Goal: Navigation & Orientation: Find specific page/section

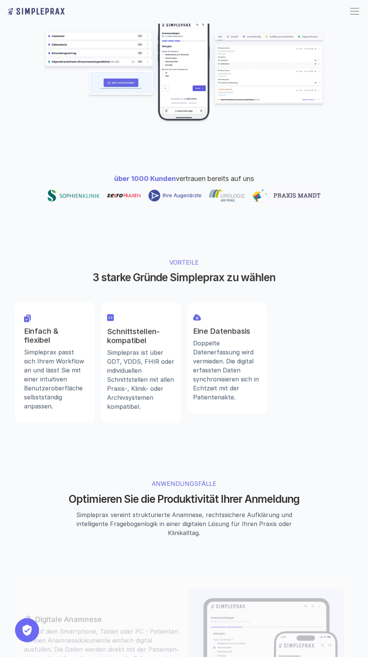
scroll to position [192, 0]
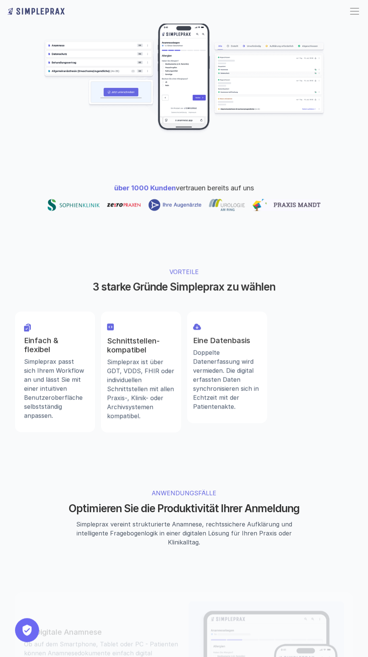
click at [208, 108] on img at bounding box center [183, 78] width 281 height 112
click at [185, 114] on img at bounding box center [183, 78] width 281 height 112
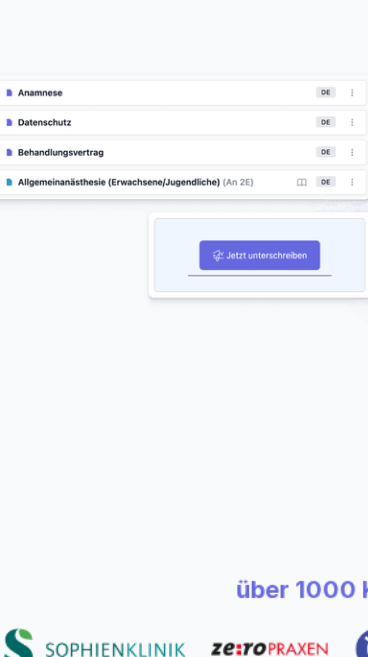
scroll to position [185, 0]
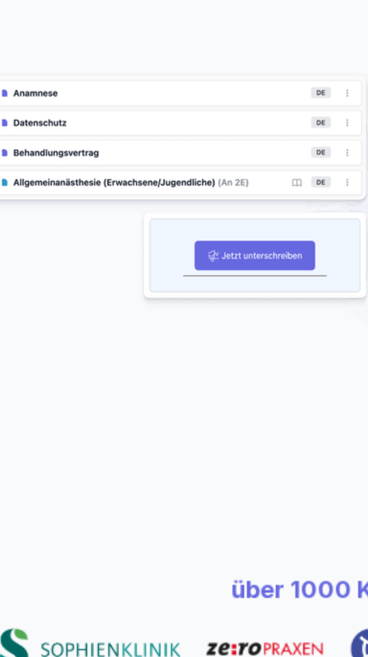
click at [134, 118] on img at bounding box center [183, 85] width 281 height 112
click at [130, 121] on img at bounding box center [183, 85] width 281 height 112
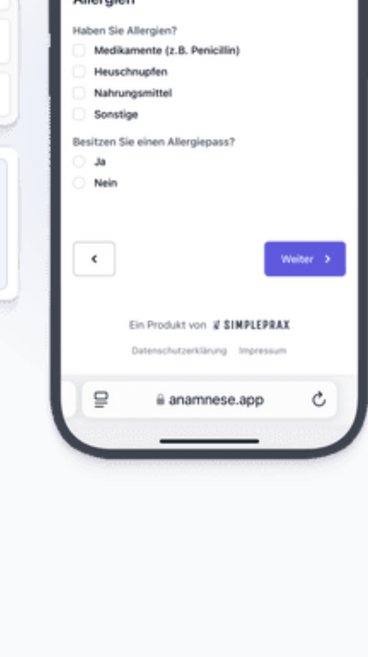
click at [164, 113] on img at bounding box center [183, 85] width 281 height 112
click at [165, 113] on img at bounding box center [183, 85] width 281 height 112
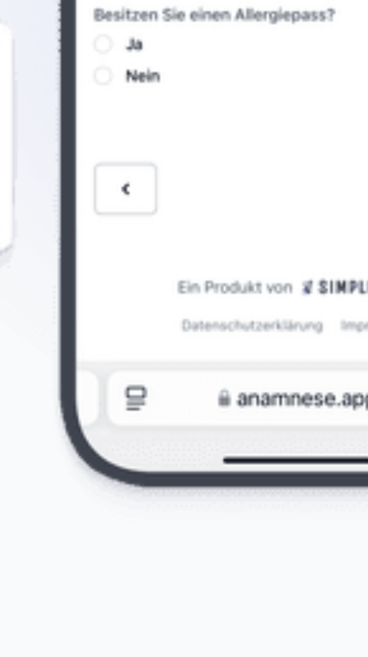
click at [165, 112] on img at bounding box center [183, 85] width 281 height 112
click at [168, 112] on img at bounding box center [183, 85] width 281 height 112
click at [166, 124] on img at bounding box center [183, 85] width 281 height 112
click at [169, 113] on img at bounding box center [183, 85] width 281 height 112
click at [164, 112] on img at bounding box center [183, 85] width 281 height 112
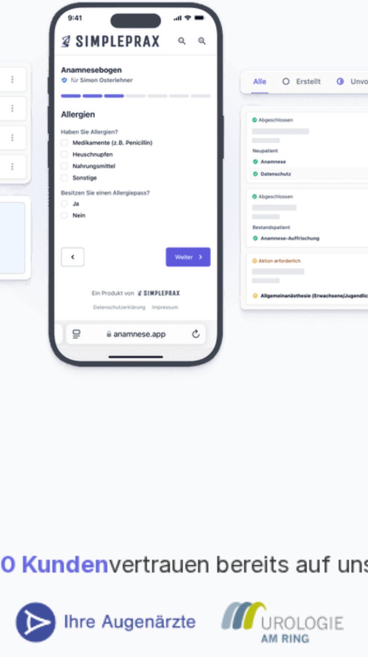
click at [170, 114] on img at bounding box center [183, 85] width 281 height 112
click at [164, 111] on img at bounding box center [183, 85] width 281 height 112
click at [170, 111] on img at bounding box center [183, 85] width 281 height 112
click at [201, 126] on img at bounding box center [183, 85] width 281 height 112
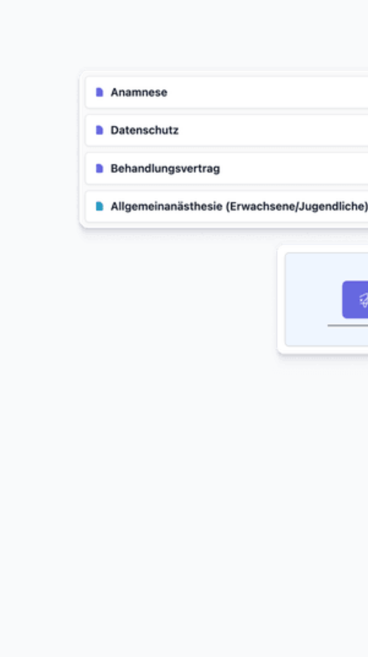
click at [62, 72] on img at bounding box center [183, 85] width 281 height 112
click at [64, 81] on img at bounding box center [183, 85] width 281 height 112
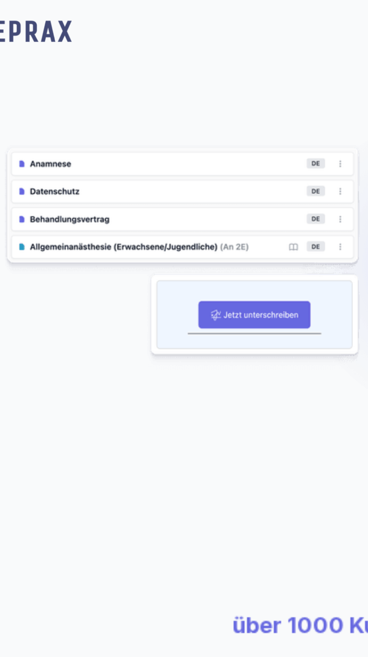
click at [141, 71] on img at bounding box center [183, 85] width 281 height 112
click at [147, 71] on img at bounding box center [183, 85] width 281 height 112
click at [147, 90] on img at bounding box center [183, 85] width 281 height 112
click at [127, 119] on img at bounding box center [183, 85] width 281 height 112
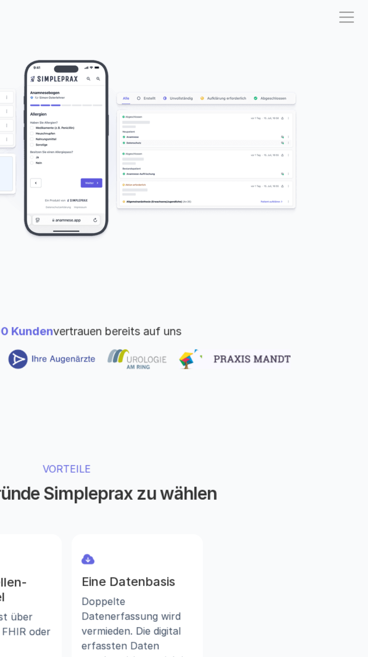
scroll to position [177, 0]
click at [204, 125] on img at bounding box center [183, 93] width 281 height 112
click at [193, 137] on img at bounding box center [183, 93] width 281 height 112
click at [170, 122] on img at bounding box center [183, 93] width 281 height 112
click at [253, 126] on img at bounding box center [183, 93] width 281 height 112
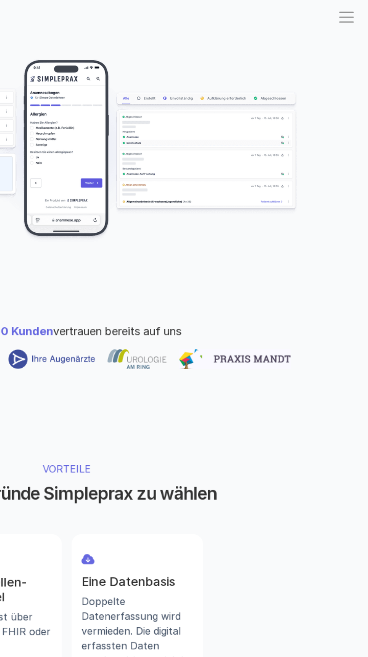
click at [196, 111] on img at bounding box center [183, 93] width 281 height 112
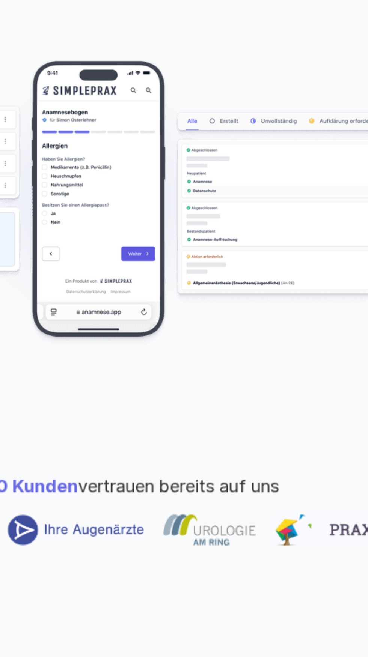
scroll to position [172, 0]
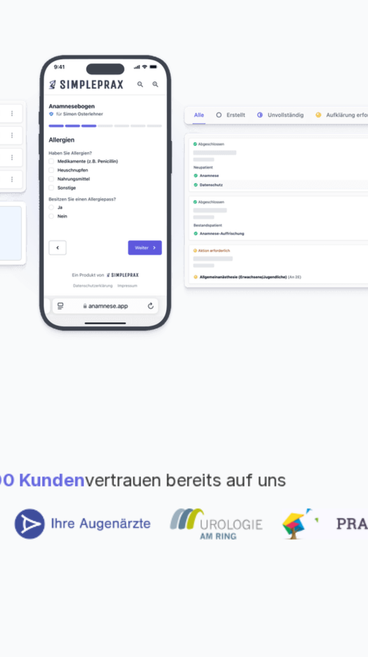
click at [164, 129] on img at bounding box center [183, 98] width 281 height 112
click at [197, 112] on img at bounding box center [183, 98] width 281 height 112
click at [201, 75] on img at bounding box center [183, 98] width 281 height 112
click at [198, 111] on img at bounding box center [183, 98] width 281 height 112
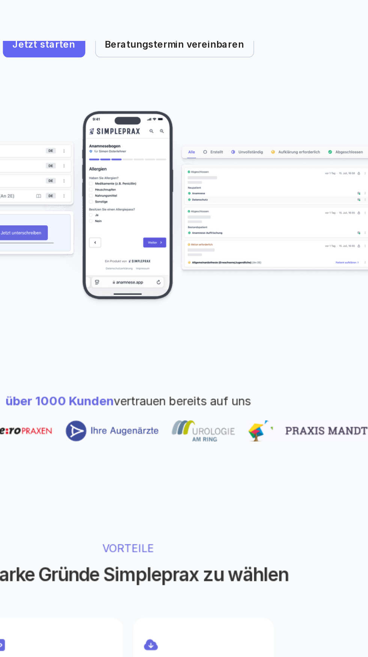
scroll to position [151, 0]
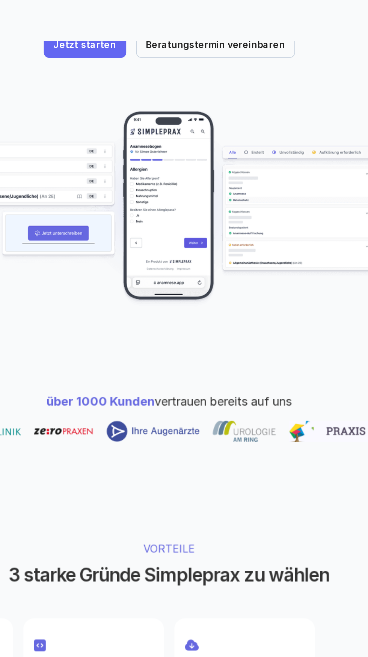
click at [129, 153] on img at bounding box center [183, 119] width 281 height 112
click at [151, 29] on p "Jetzt starten" at bounding box center [136, 26] width 36 height 6
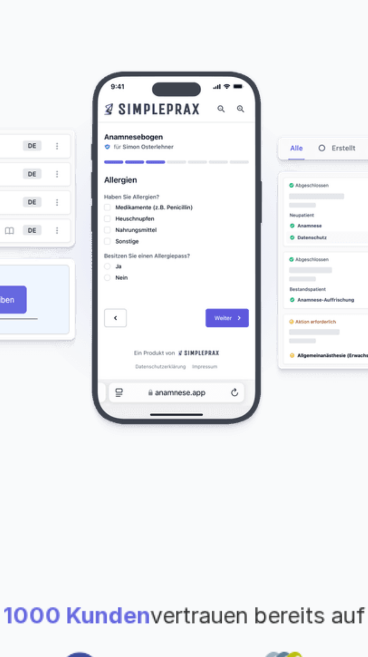
scroll to position [147, 0]
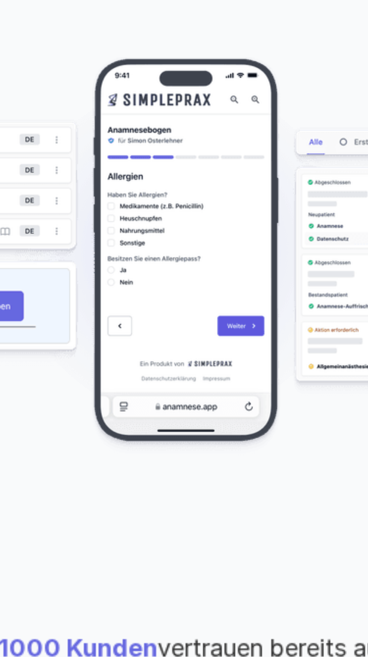
click at [164, 151] on img at bounding box center [183, 124] width 281 height 112
click at [166, 164] on img at bounding box center [183, 124] width 281 height 112
click at [202, 163] on img at bounding box center [183, 124] width 281 height 112
click at [200, 177] on img at bounding box center [183, 124] width 281 height 112
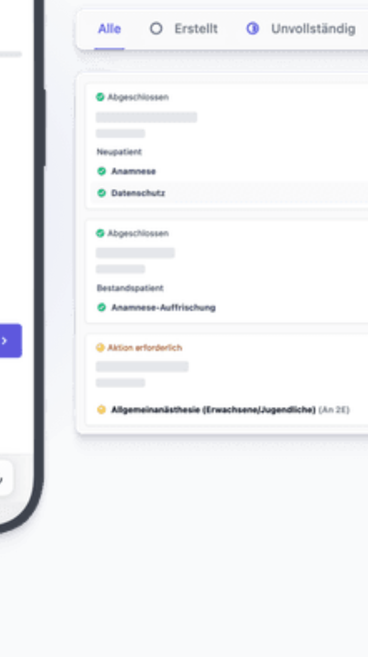
click at [229, 165] on img at bounding box center [183, 124] width 281 height 112
click at [233, 163] on img at bounding box center [183, 124] width 281 height 112
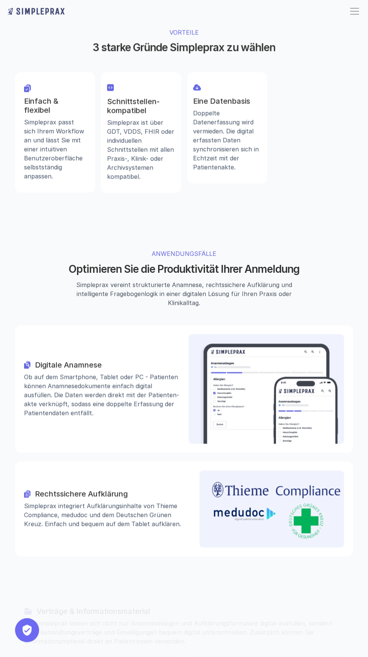
scroll to position [432, 0]
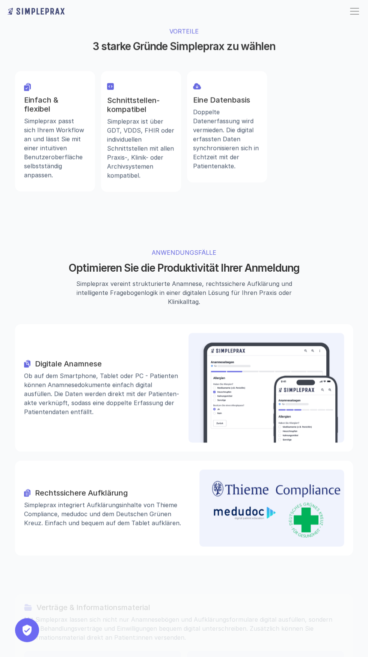
click at [315, 442] on img at bounding box center [268, 392] width 142 height 101
click at [266, 442] on img at bounding box center [268, 392] width 142 height 101
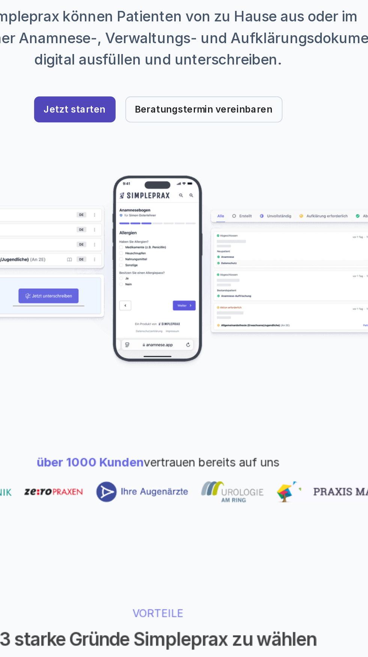
scroll to position [1, 0]
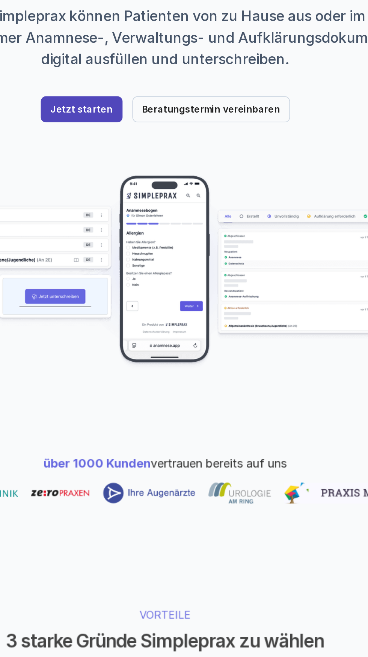
click at [154, 183] on link "Jetzt starten" at bounding box center [136, 175] width 47 height 15
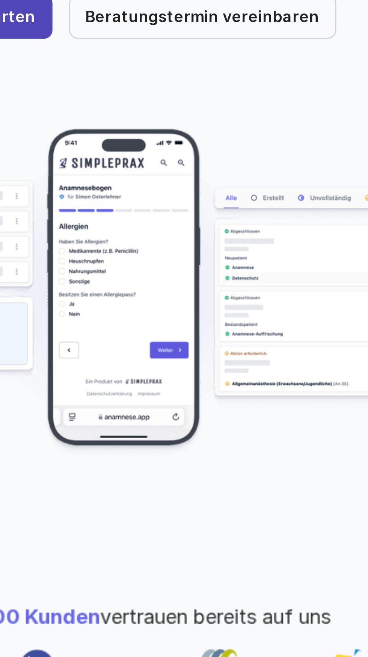
click at [165, 299] on img at bounding box center [183, 269] width 281 height 112
click at [165, 298] on img at bounding box center [183, 269] width 281 height 112
click at [200, 309] on img at bounding box center [183, 269] width 281 height 112
click at [198, 246] on img at bounding box center [183, 269] width 281 height 112
click at [237, 345] on header "Das digitale Klemmbrett im Wartezimmer Mit Simpleprax können Patienten von zu H…" at bounding box center [184, 173] width 368 height 348
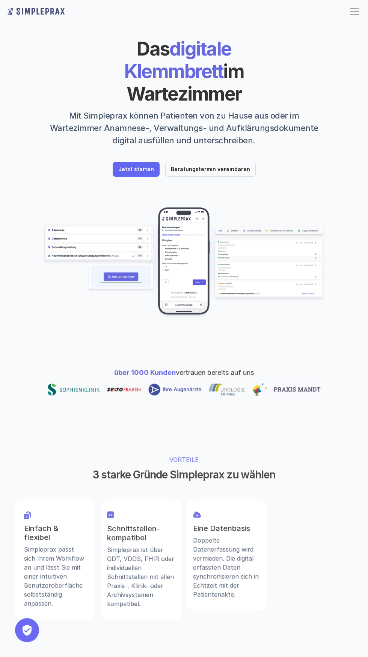
scroll to position [32, 0]
